Goal: Task Accomplishment & Management: Manage account settings

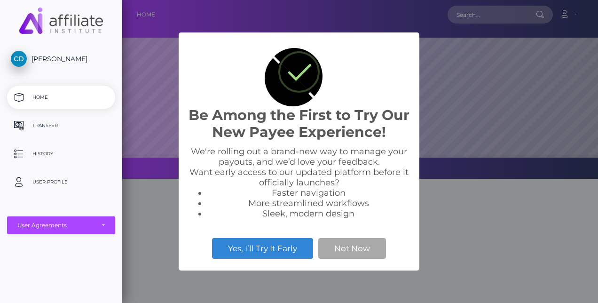
scroll to position [179, 476]
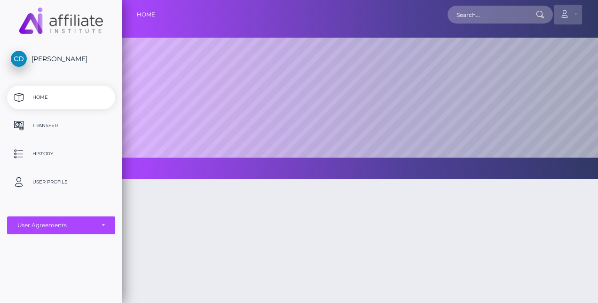
click at [566, 14] on icon at bounding box center [564, 14] width 10 height 8
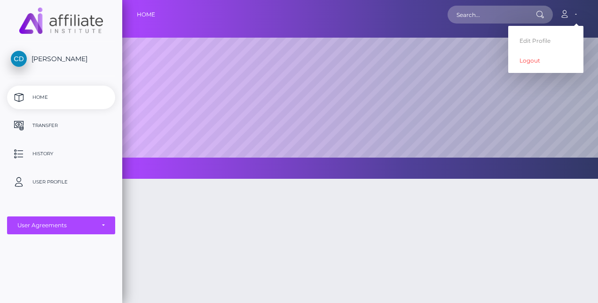
click at [18, 54] on img at bounding box center [19, 59] width 16 height 16
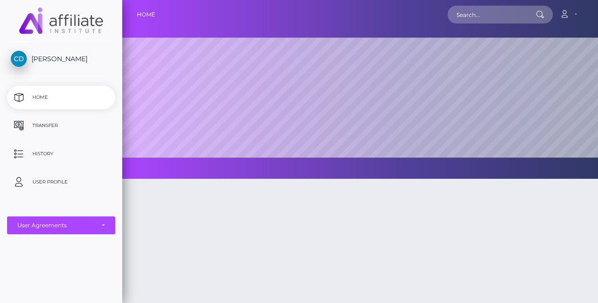
click at [44, 98] on p "Home" at bounding box center [61, 97] width 101 height 14
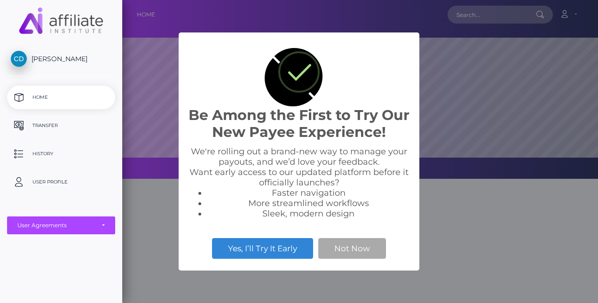
scroll to position [179, 476]
click at [262, 250] on button "Yes, I’ll Try It Early" at bounding box center [262, 248] width 101 height 21
click at [354, 249] on button "Not Now" at bounding box center [352, 248] width 68 height 21
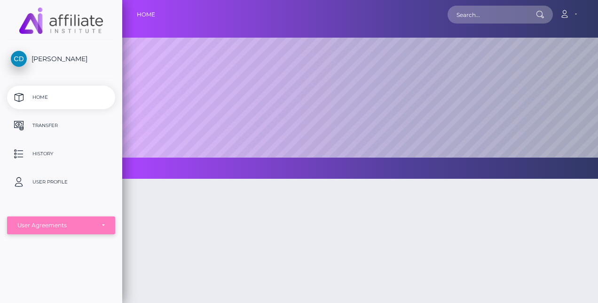
click at [101, 227] on div "User Agreements" at bounding box center [60, 225] width 87 height 8
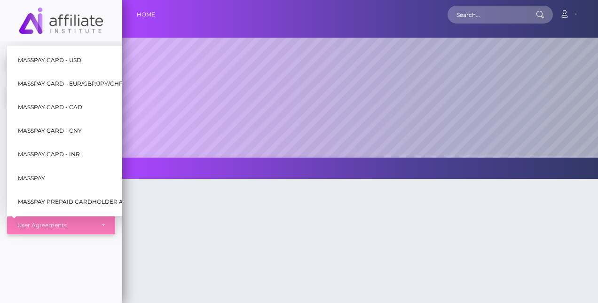
click at [32, 227] on div "User Agreements" at bounding box center [55, 225] width 77 height 8
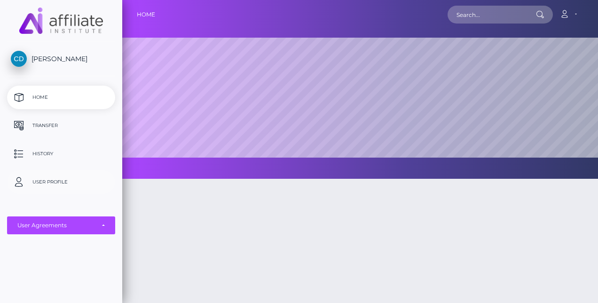
click at [55, 180] on p "User Profile" at bounding box center [61, 182] width 101 height 14
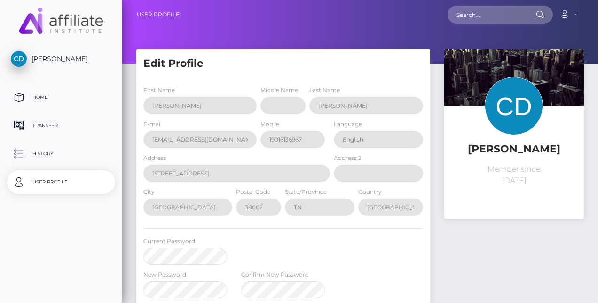
select select
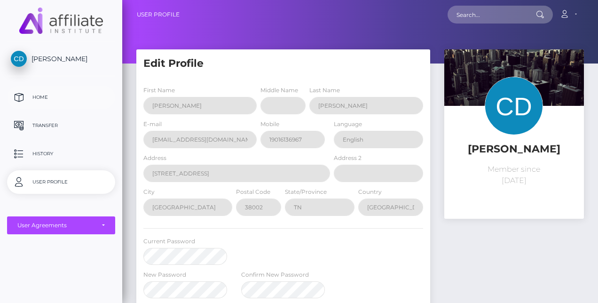
click at [40, 97] on p "Home" at bounding box center [61, 97] width 101 height 14
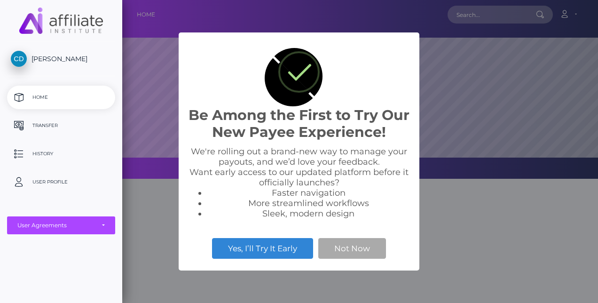
scroll to position [179, 476]
click at [42, 22] on img at bounding box center [61, 21] width 84 height 26
